Goal: Check status: Check status

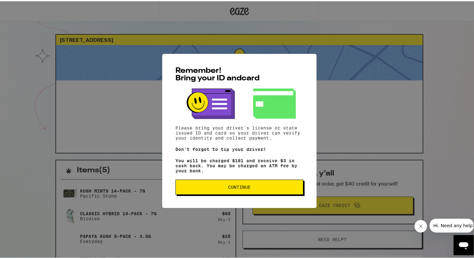
click at [208, 185] on button "Continue" at bounding box center [240, 185] width 128 height 15
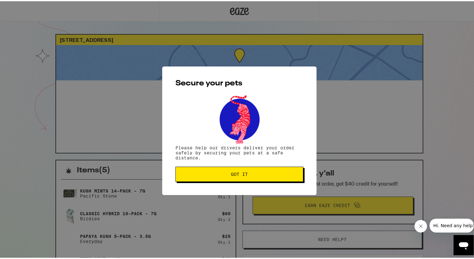
click at [219, 174] on span "Got it" at bounding box center [239, 173] width 117 height 4
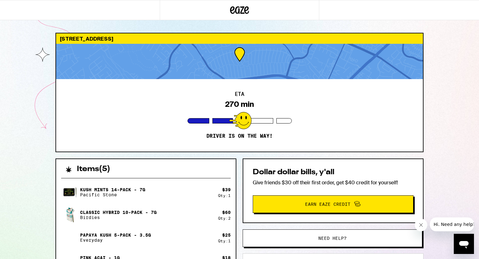
click at [446, 77] on div "4422 Black Walnut Ct Concord 94521 ETA 270 min Driver is on the way! Items ( 5 …" at bounding box center [239, 201] width 479 height 402
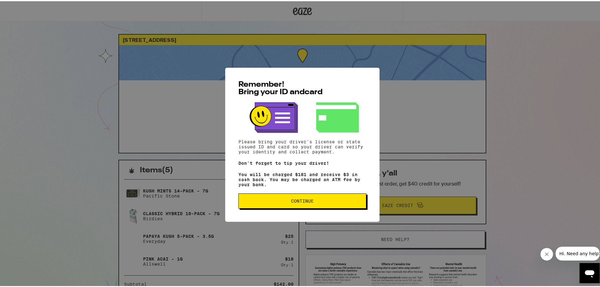
click at [266, 200] on span "Continue" at bounding box center [302, 200] width 117 height 4
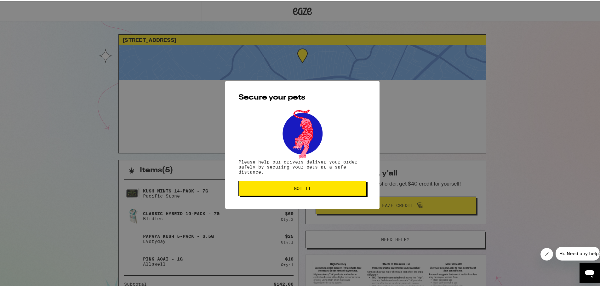
click at [298, 184] on button "Got it" at bounding box center [303, 187] width 128 height 15
